Goal: Transaction & Acquisition: Purchase product/service

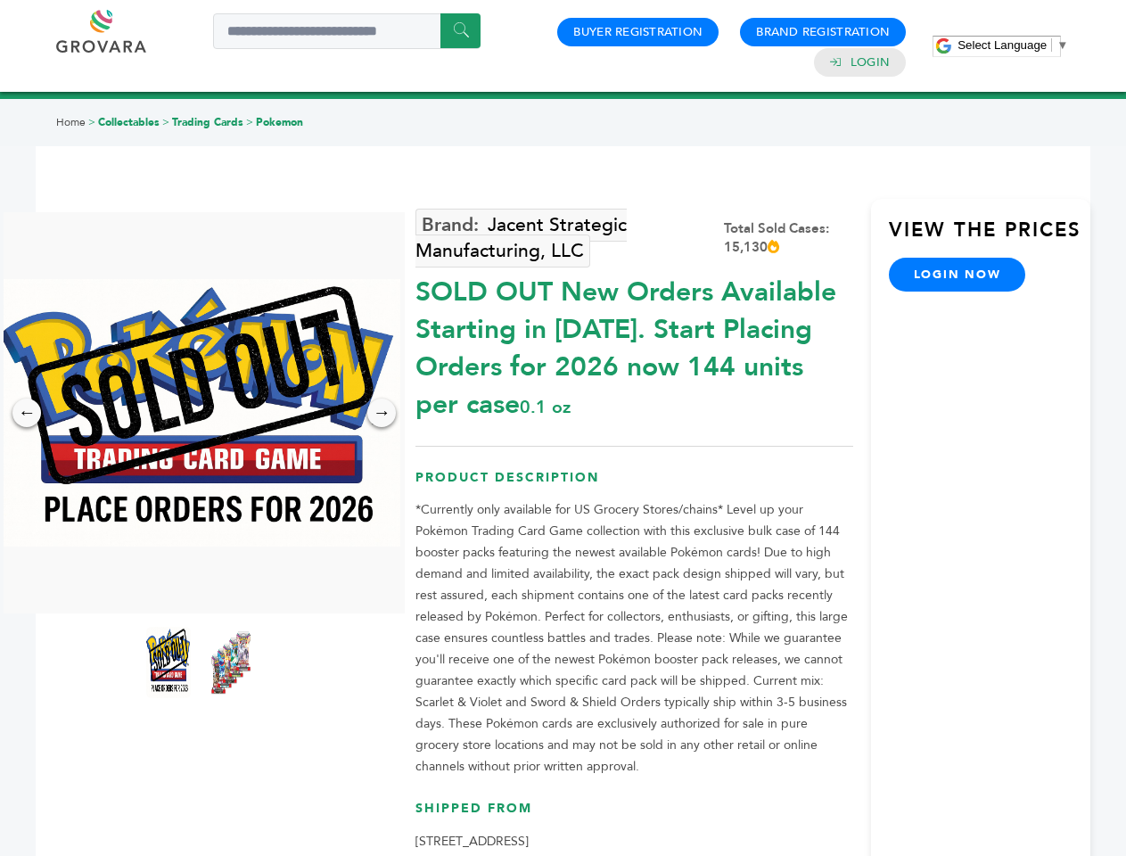
click at [1013, 45] on span "Select Language" at bounding box center [1002, 44] width 89 height 13
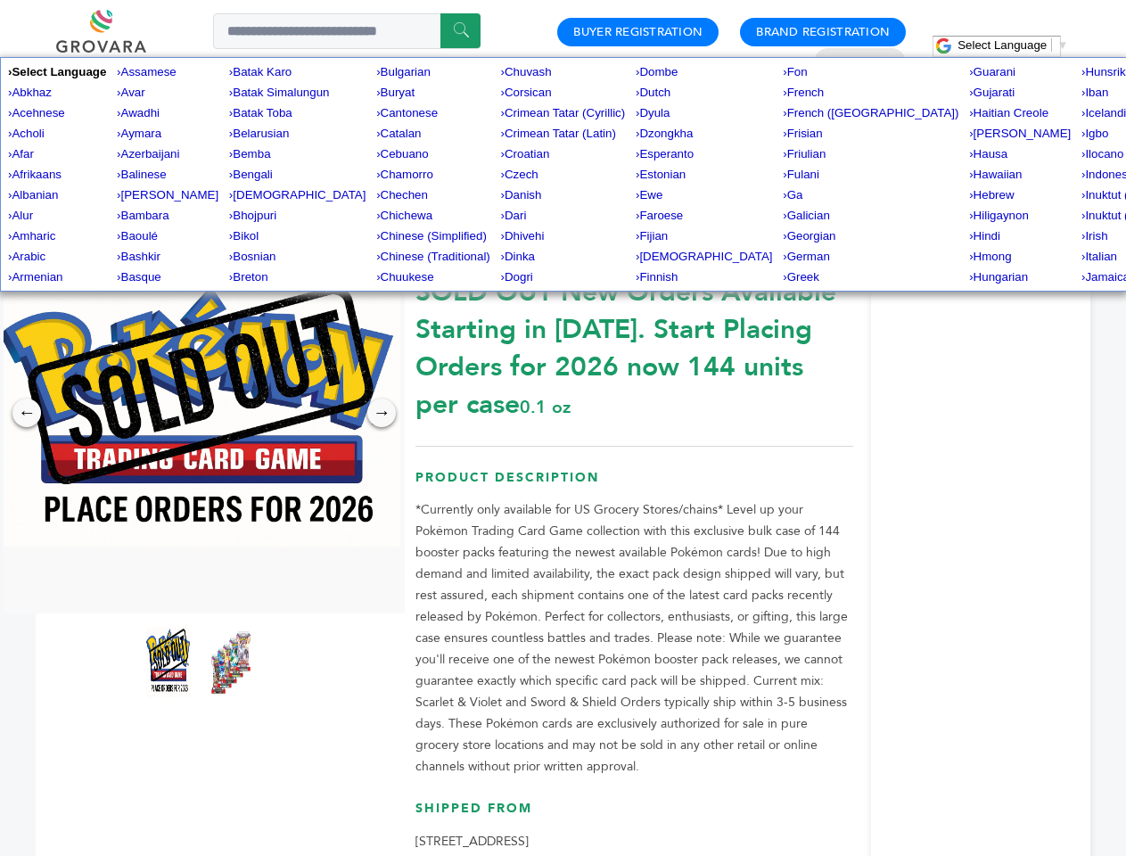
click at [200, 413] on img at bounding box center [199, 412] width 401 height 267
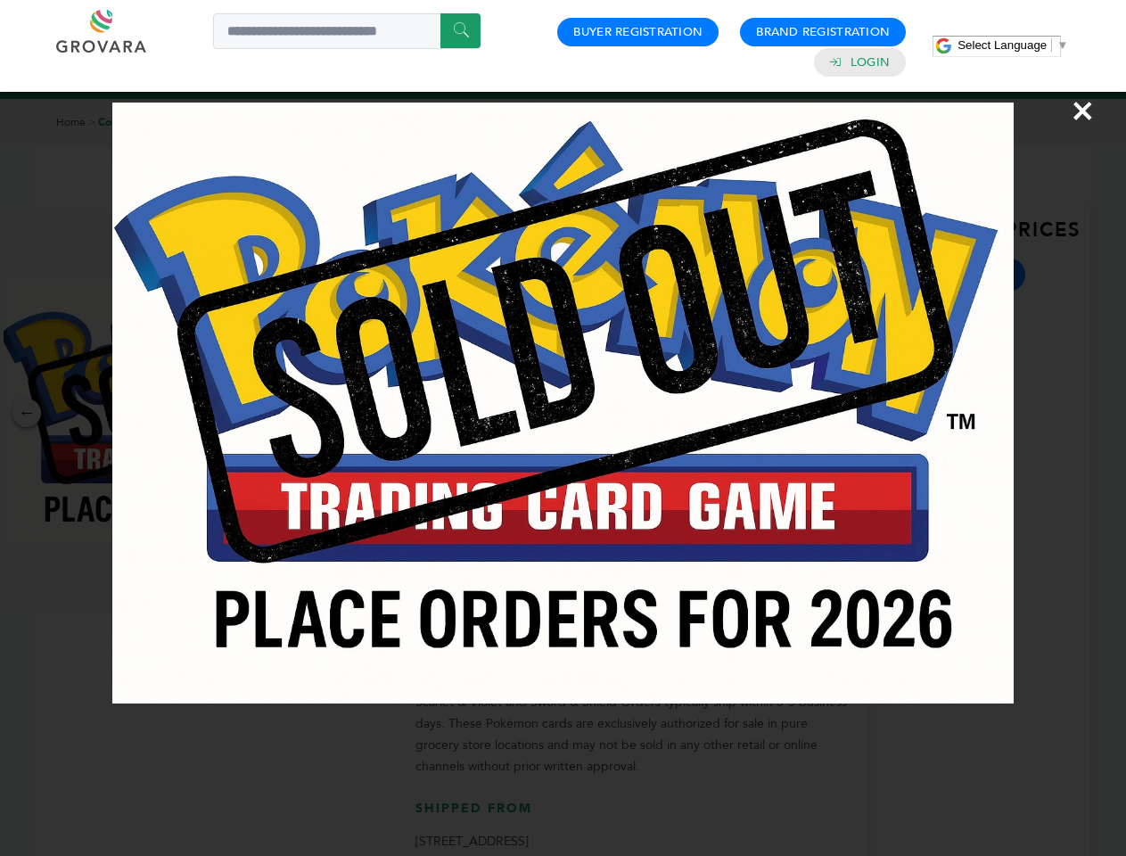
click at [27, 413] on div "×" at bounding box center [563, 428] width 1126 height 856
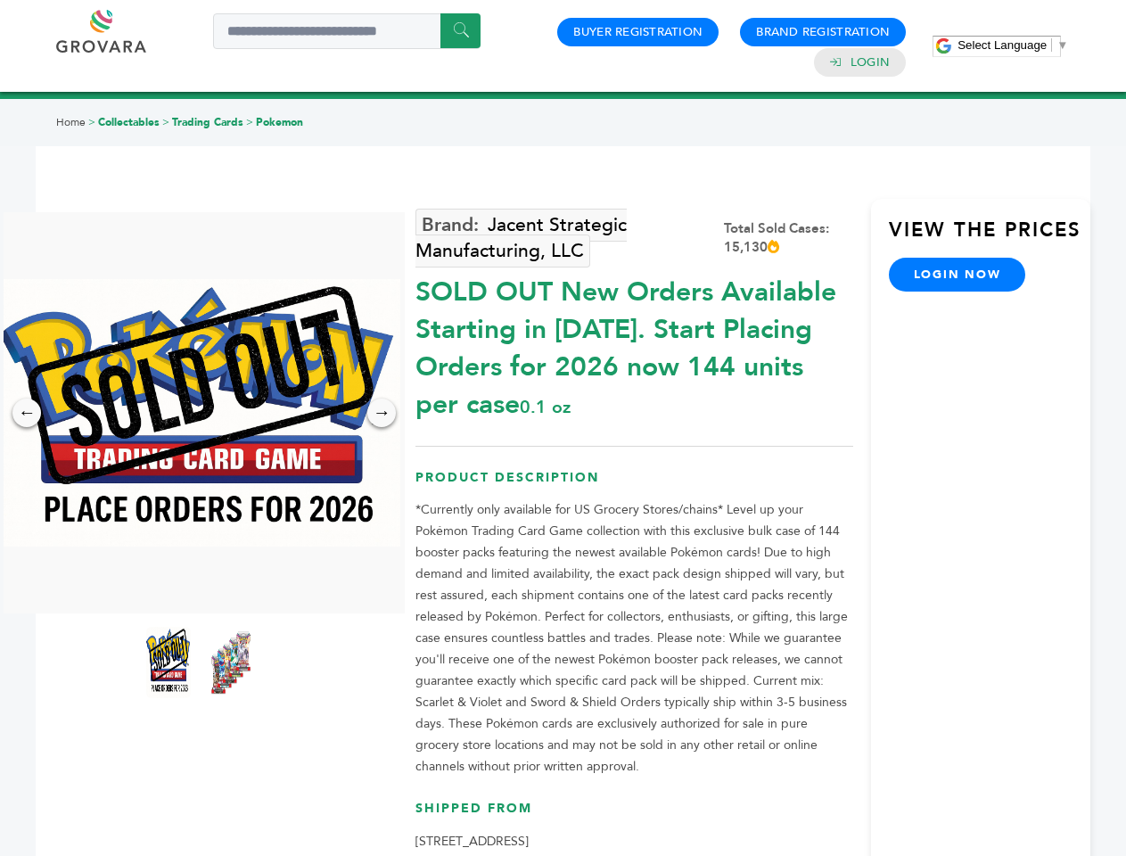
click at [382, 413] on div "→" at bounding box center [381, 413] width 29 height 29
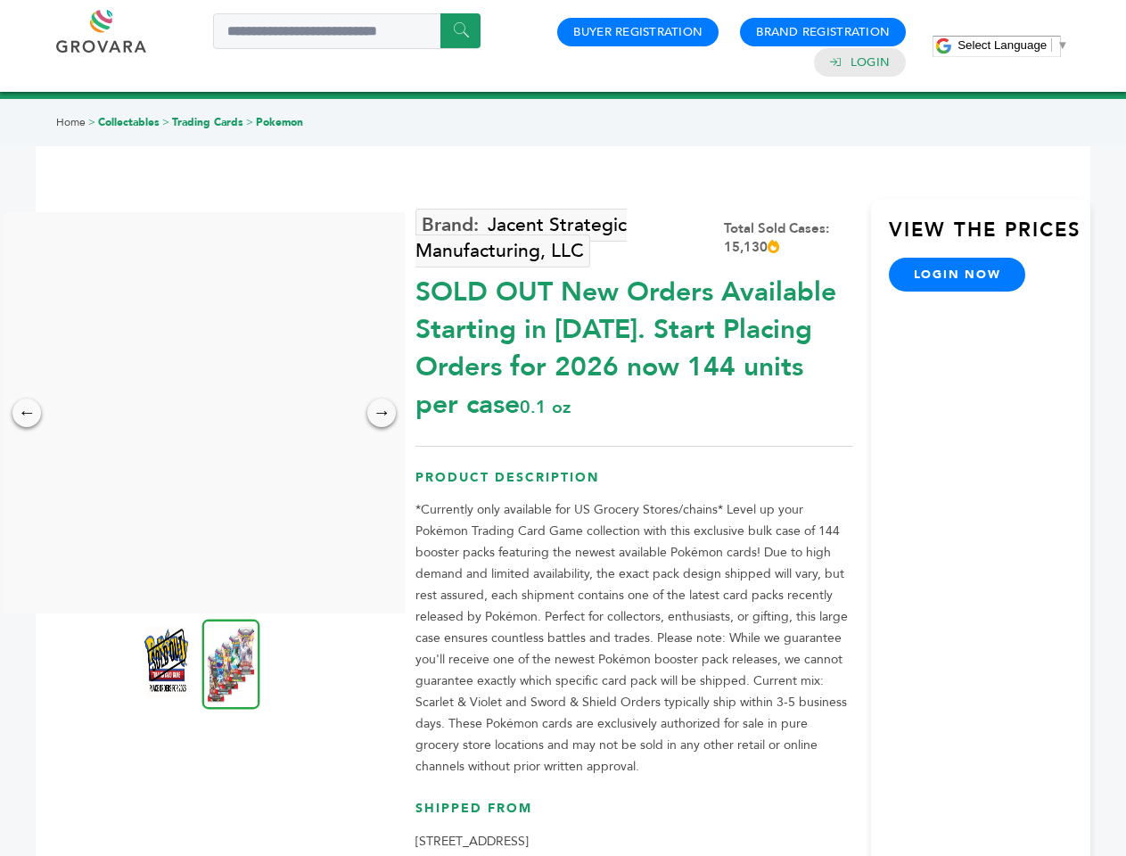
click at [169, 662] on img at bounding box center [166, 662] width 45 height 71
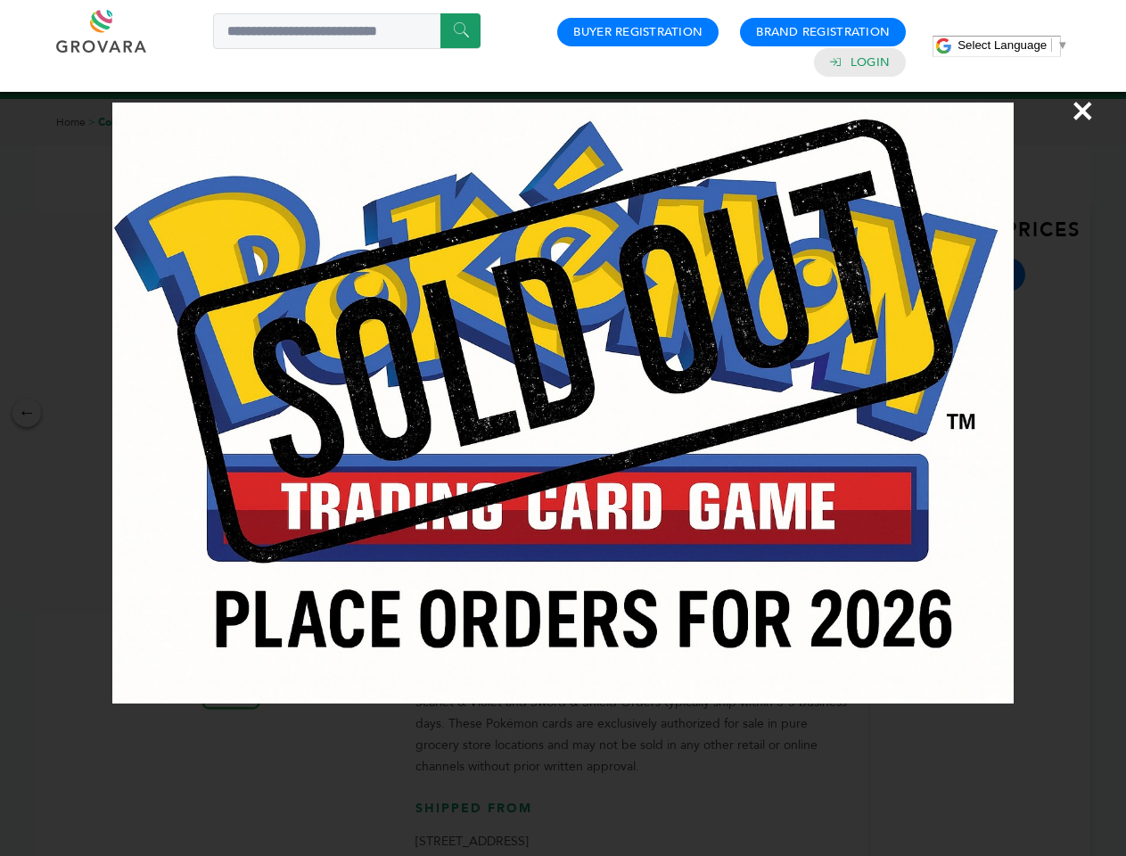
click at [231, 662] on div "×" at bounding box center [563, 428] width 1126 height 856
